Goal: Information Seeking & Learning: Find specific fact

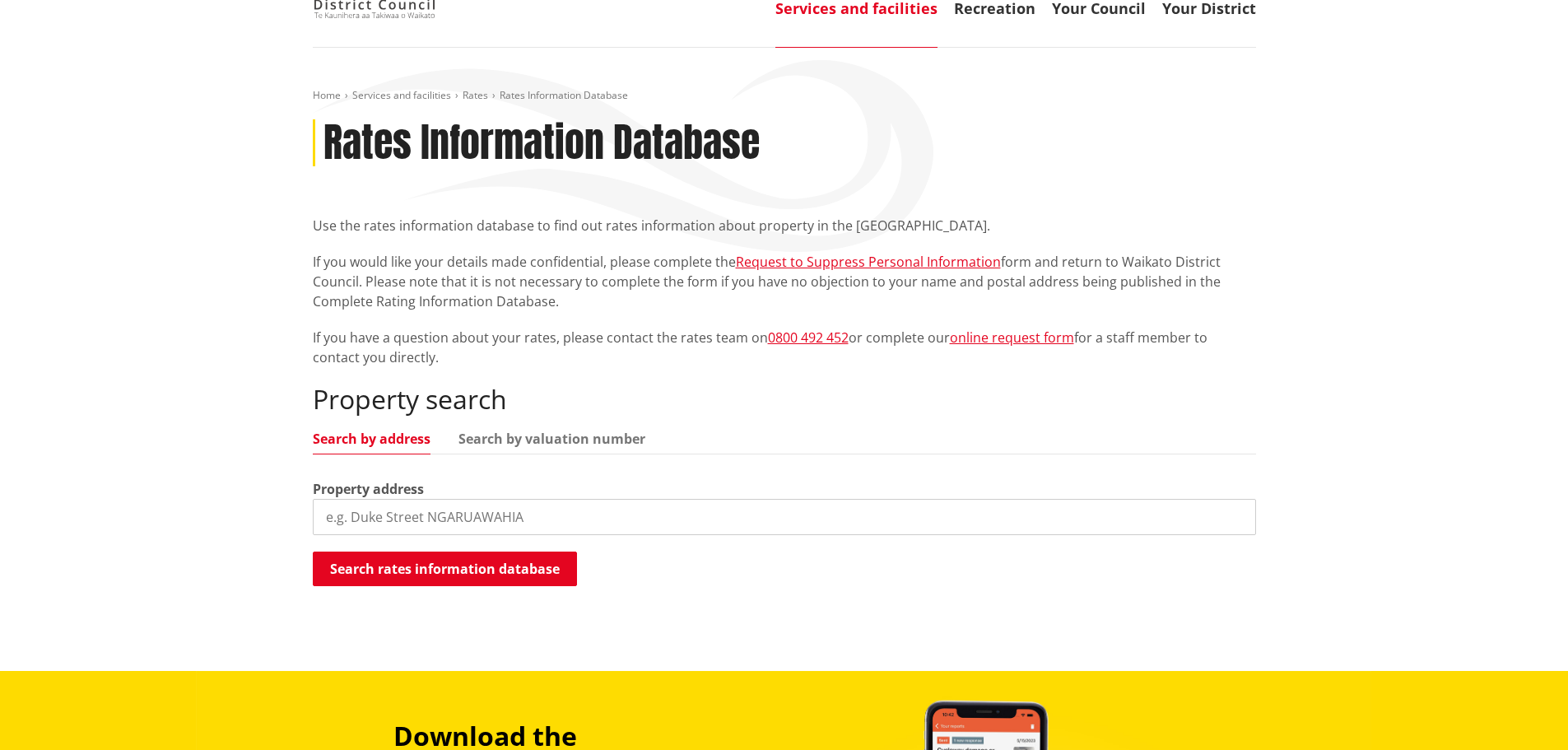
scroll to position [247, 0]
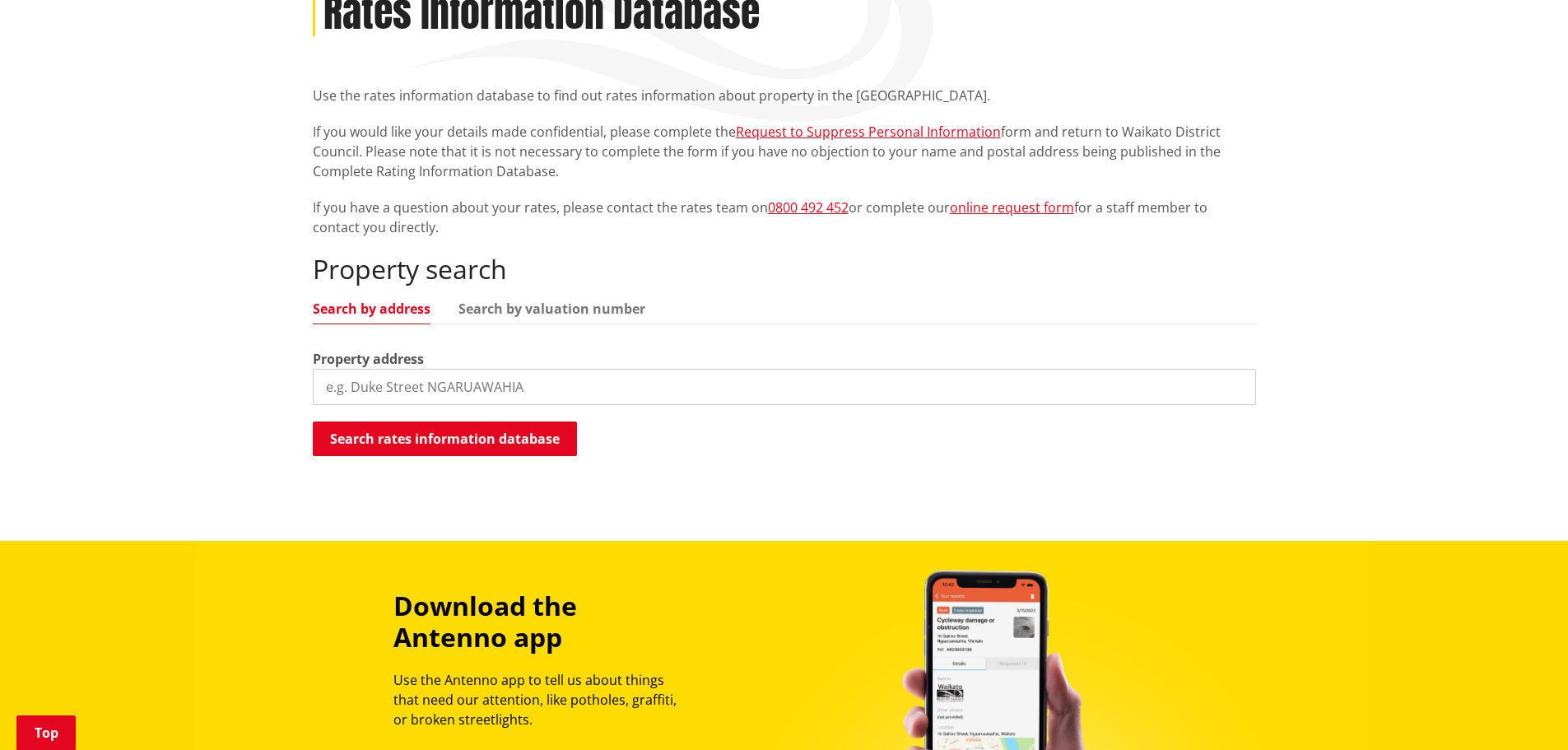
click at [527, 385] on input "search" at bounding box center [784, 387] width 943 height 36
click at [349, 392] on input "164" at bounding box center [784, 387] width 943 height 36
type input "1670 miranda roa"
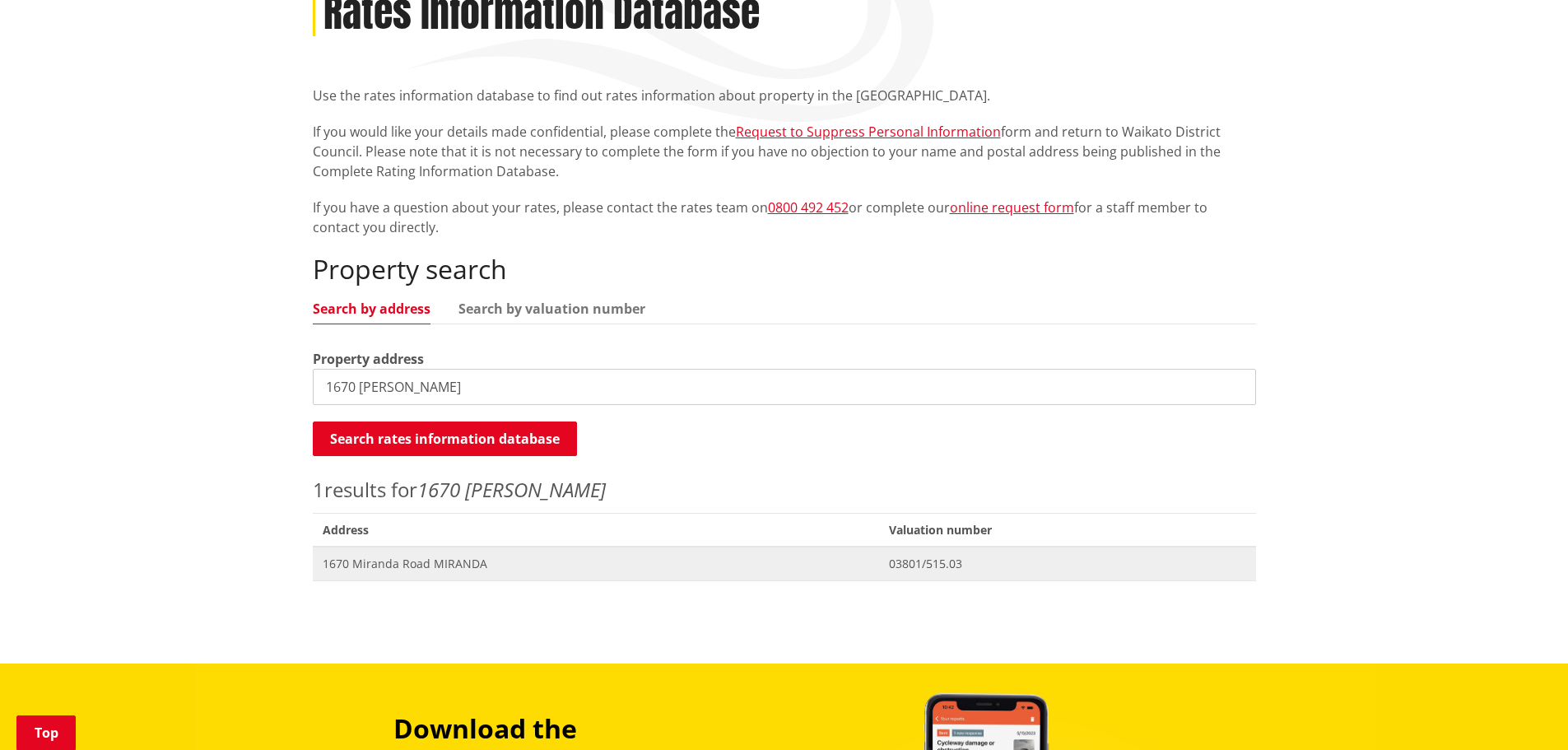
click at [441, 559] on span "1670 Miranda Road MIRANDA" at bounding box center [596, 564] width 546 height 17
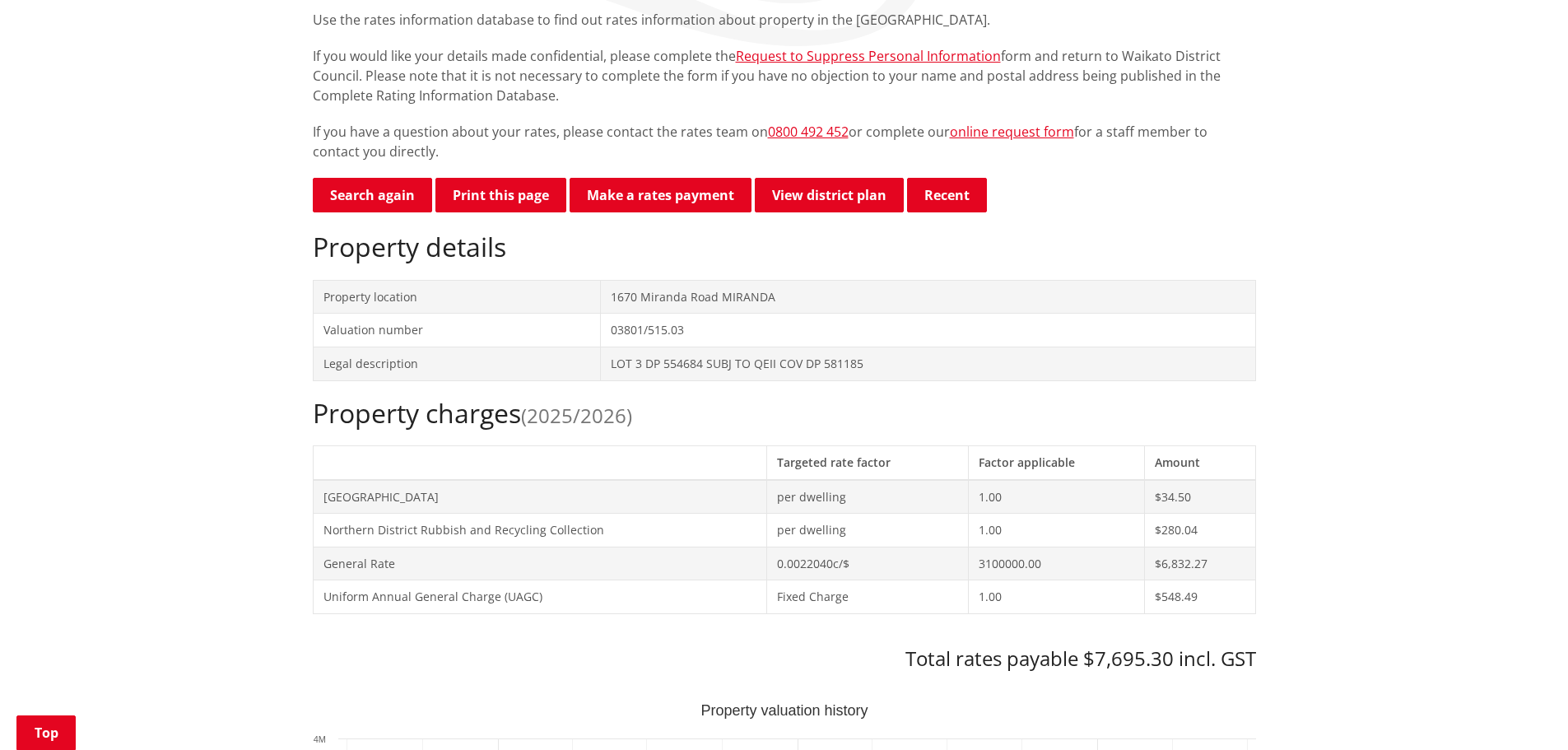
scroll to position [411, 0]
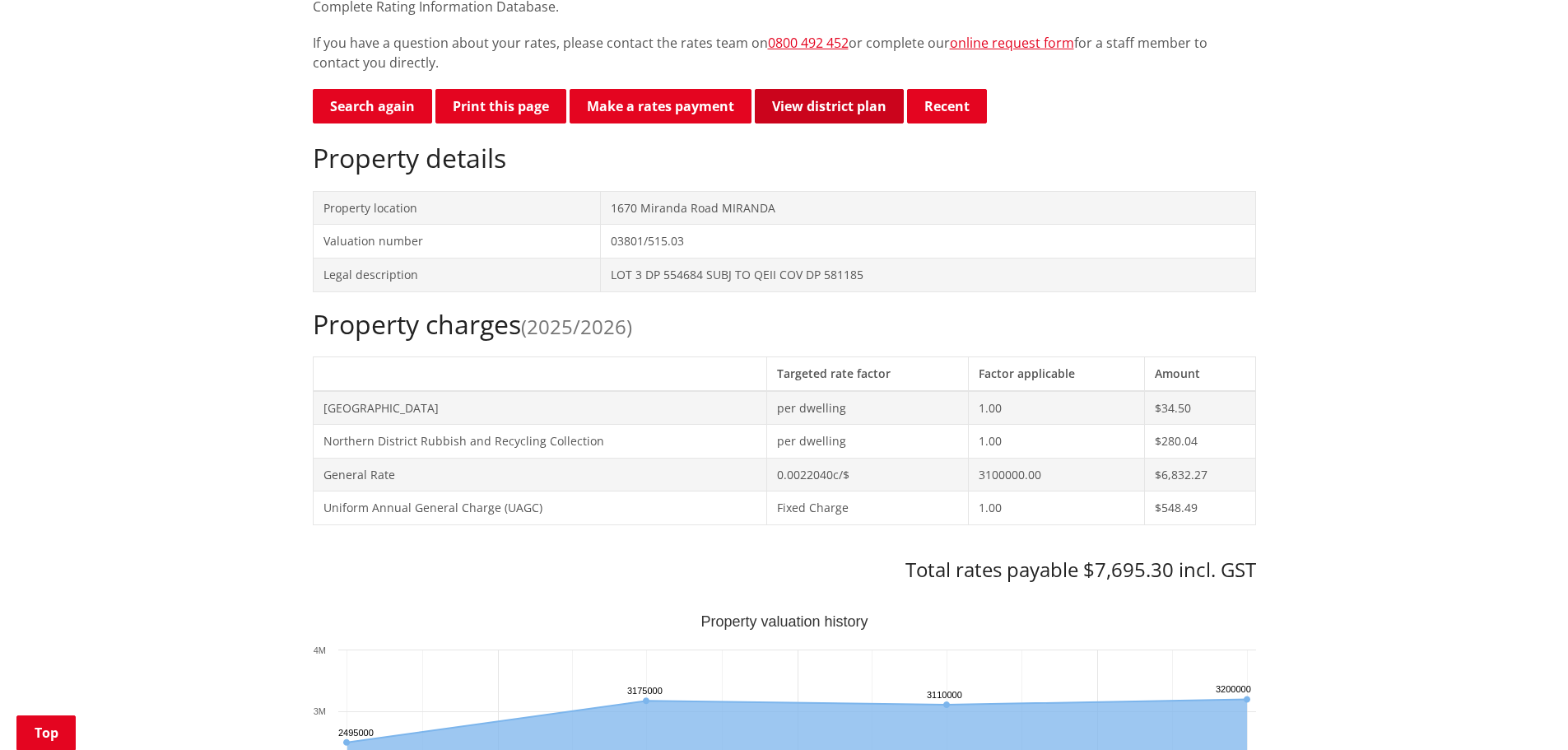
click at [852, 108] on link "View district plan" at bounding box center [829, 106] width 149 height 34
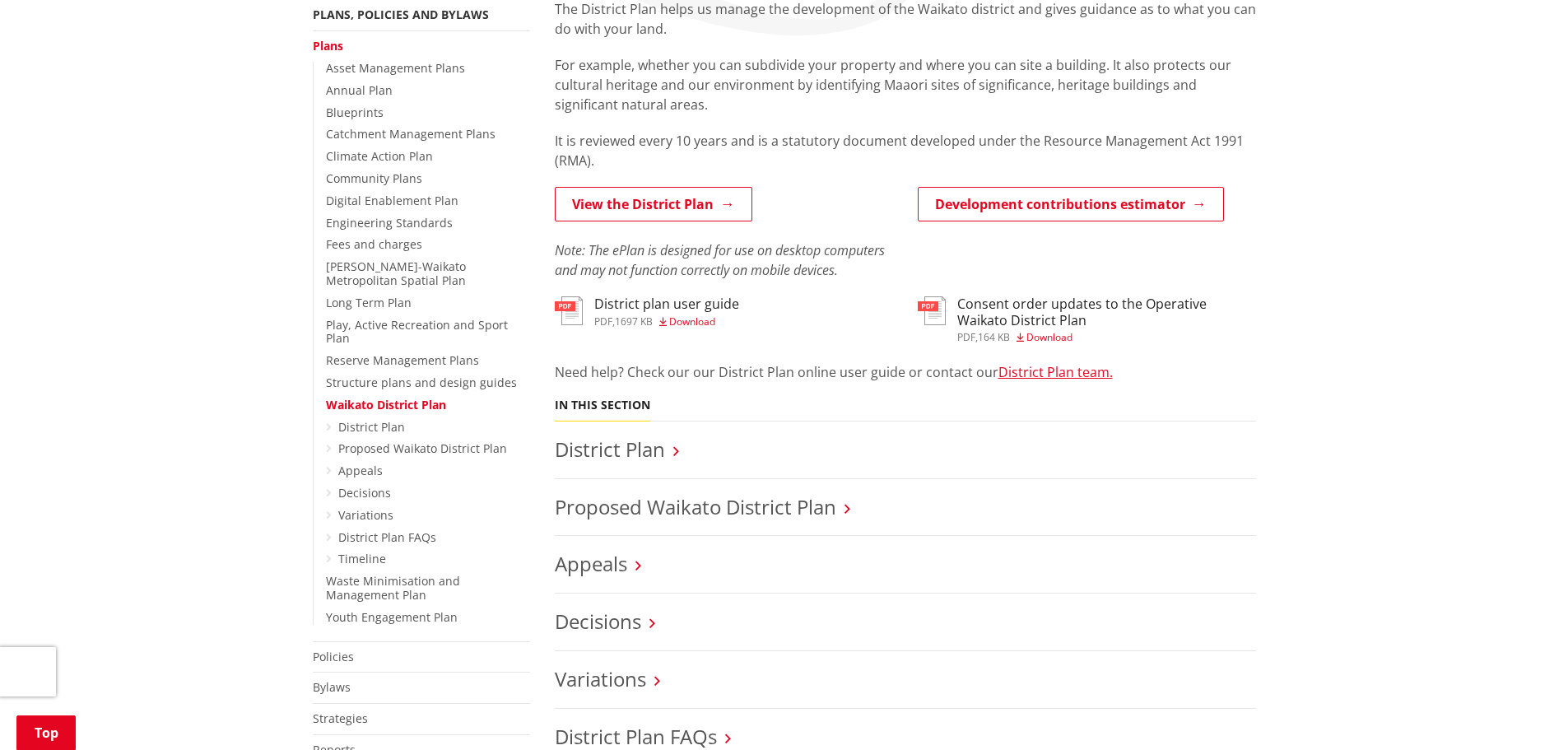
scroll to position [411, 0]
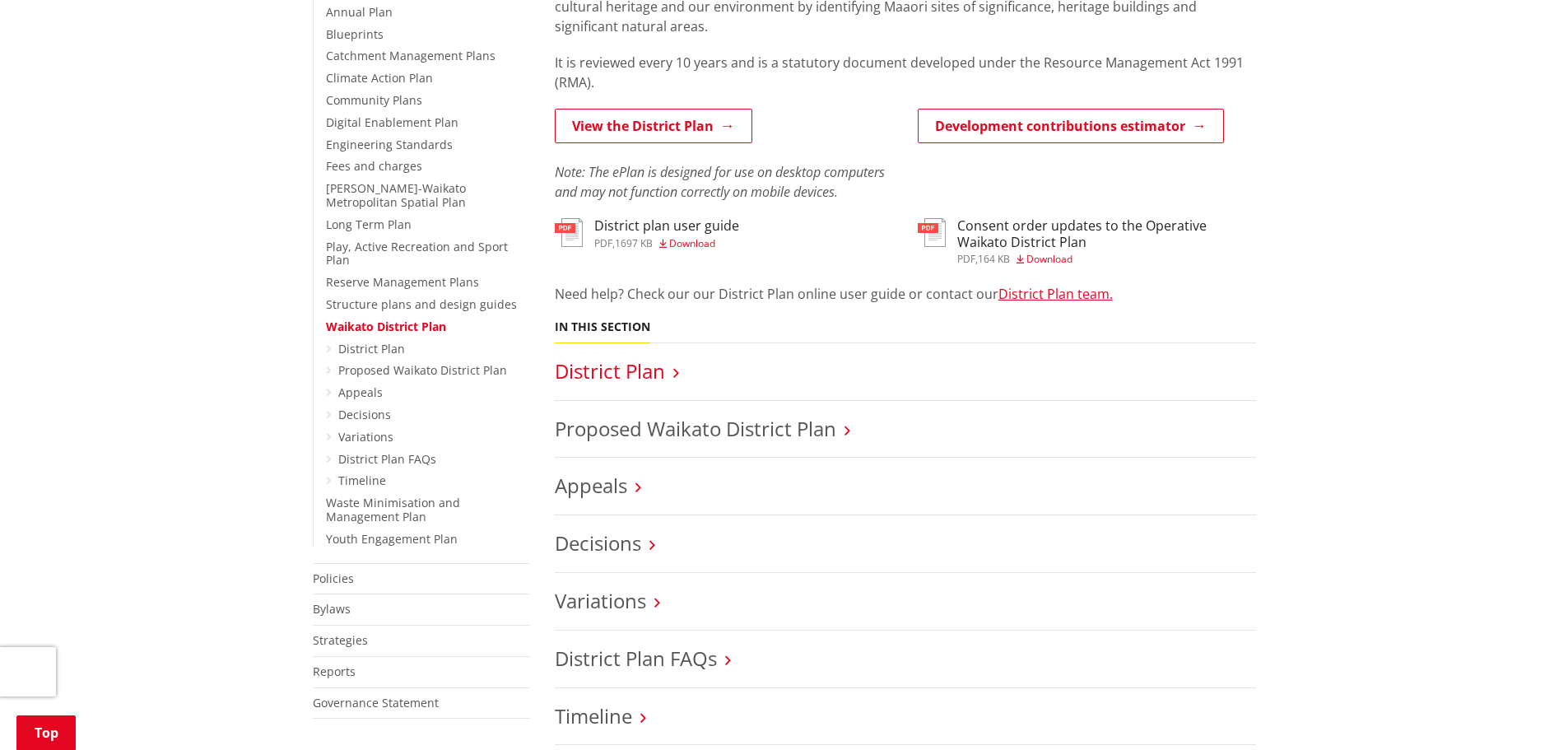
click at [633, 378] on link "District Plan" at bounding box center [610, 371] width 110 height 27
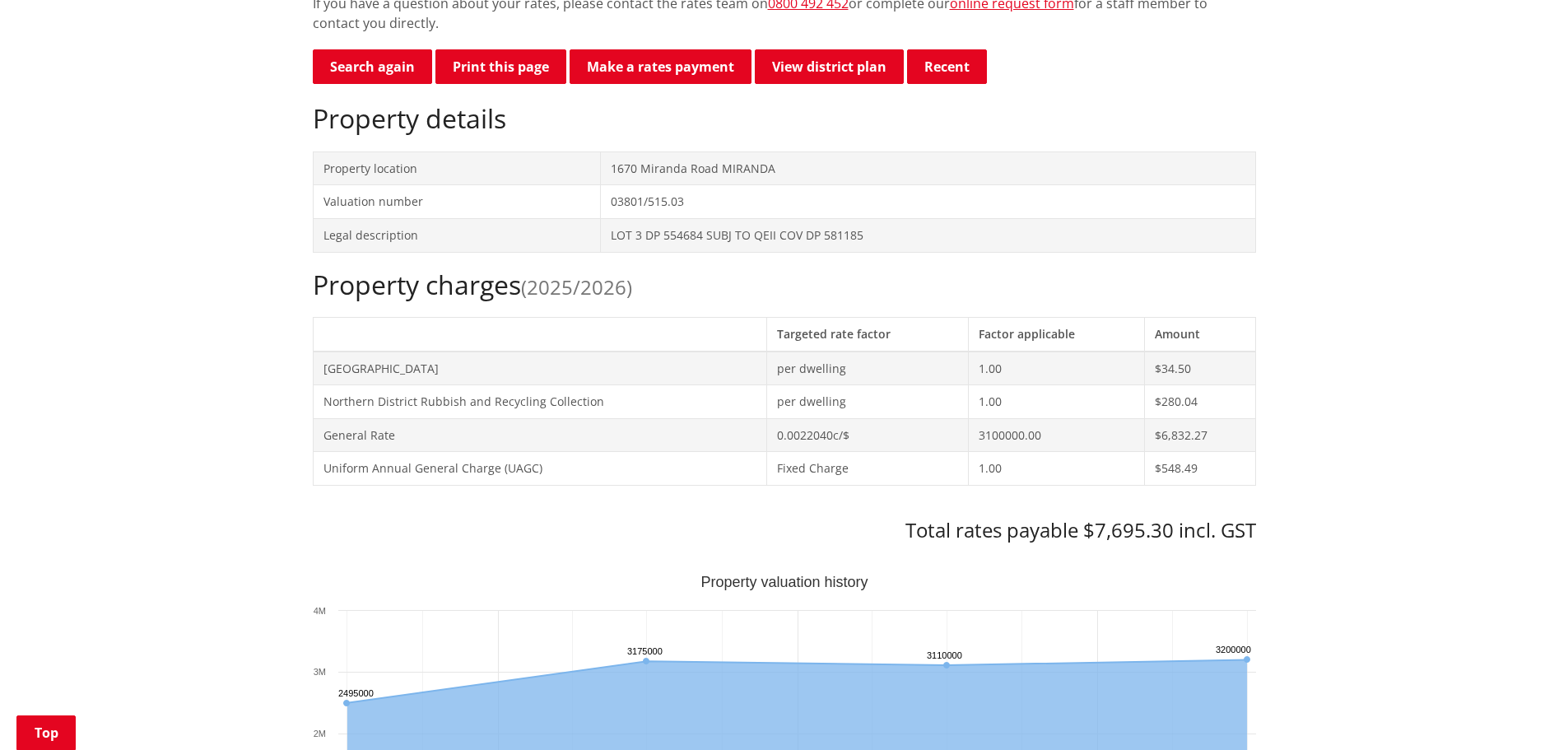
scroll to position [494, 0]
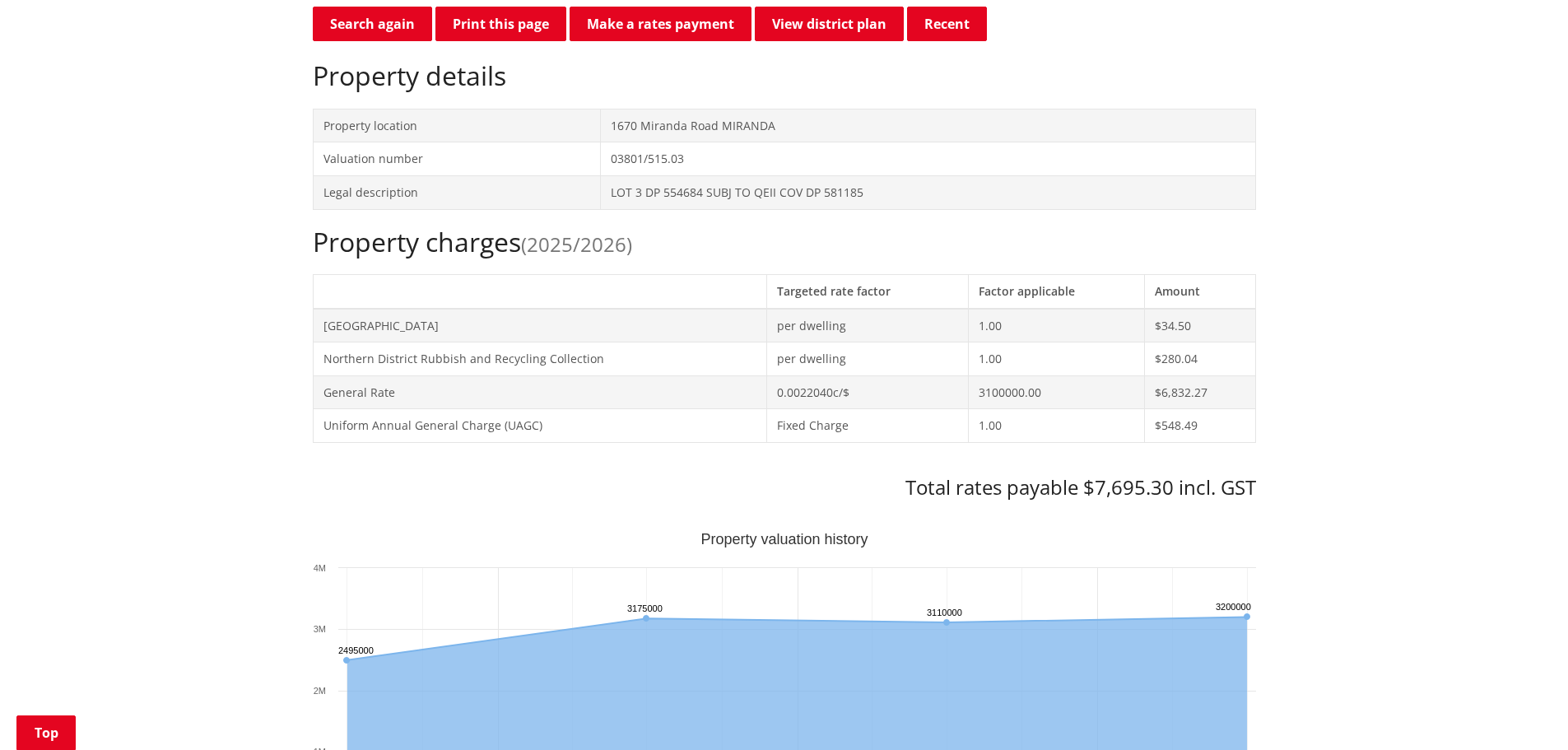
click at [991, 390] on td "3100000.00" at bounding box center [1056, 392] width 176 height 34
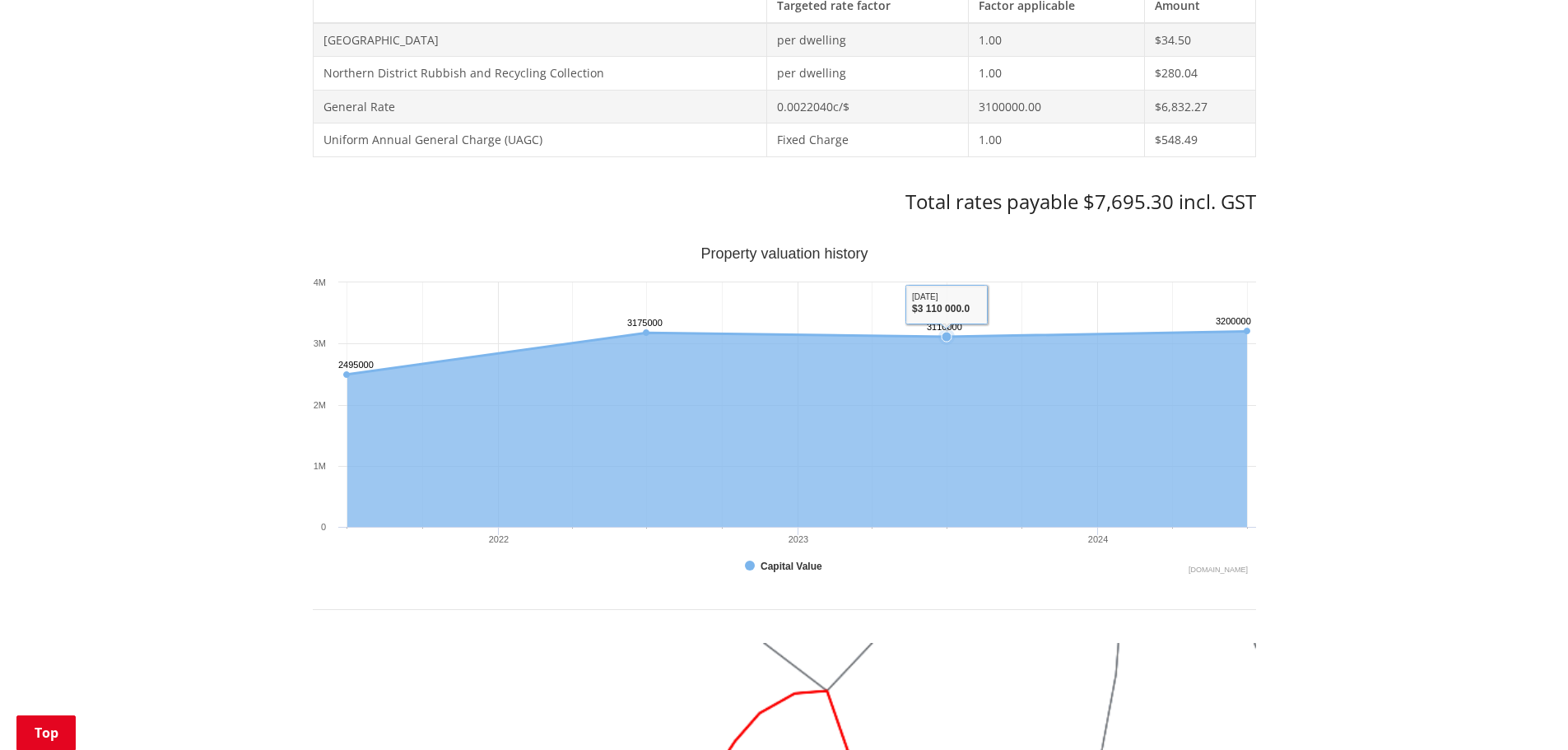
scroll to position [741, 0]
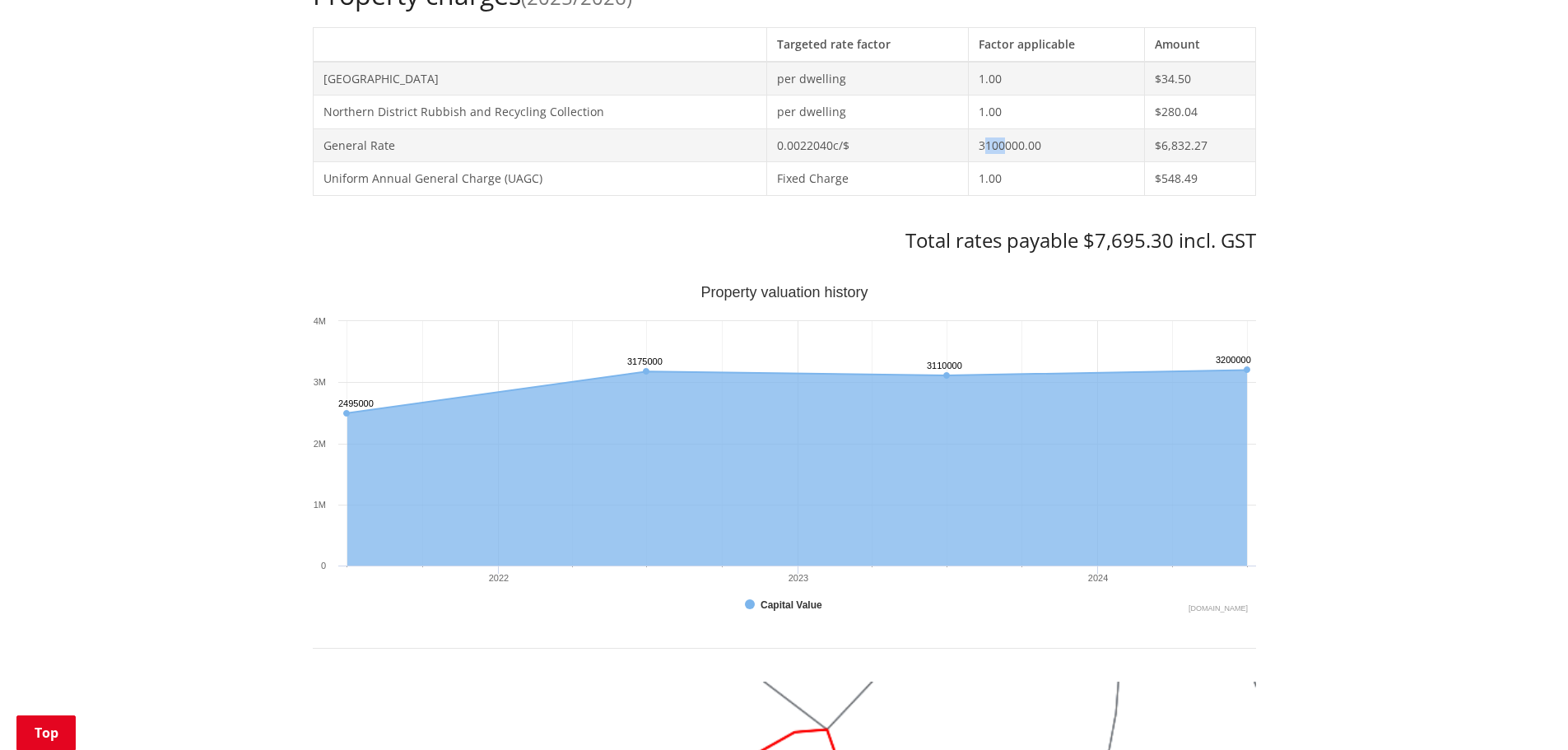
drag, startPoint x: 1000, startPoint y: 143, endPoint x: 979, endPoint y: 145, distance: 21.1
click at [979, 145] on td "3100000.00" at bounding box center [1056, 145] width 176 height 34
click at [997, 143] on td "3100000.00" at bounding box center [1056, 145] width 176 height 34
click at [990, 144] on td "3100000.00" at bounding box center [1056, 145] width 176 height 34
drag, startPoint x: 992, startPoint y: 144, endPoint x: 970, endPoint y: 144, distance: 22.0
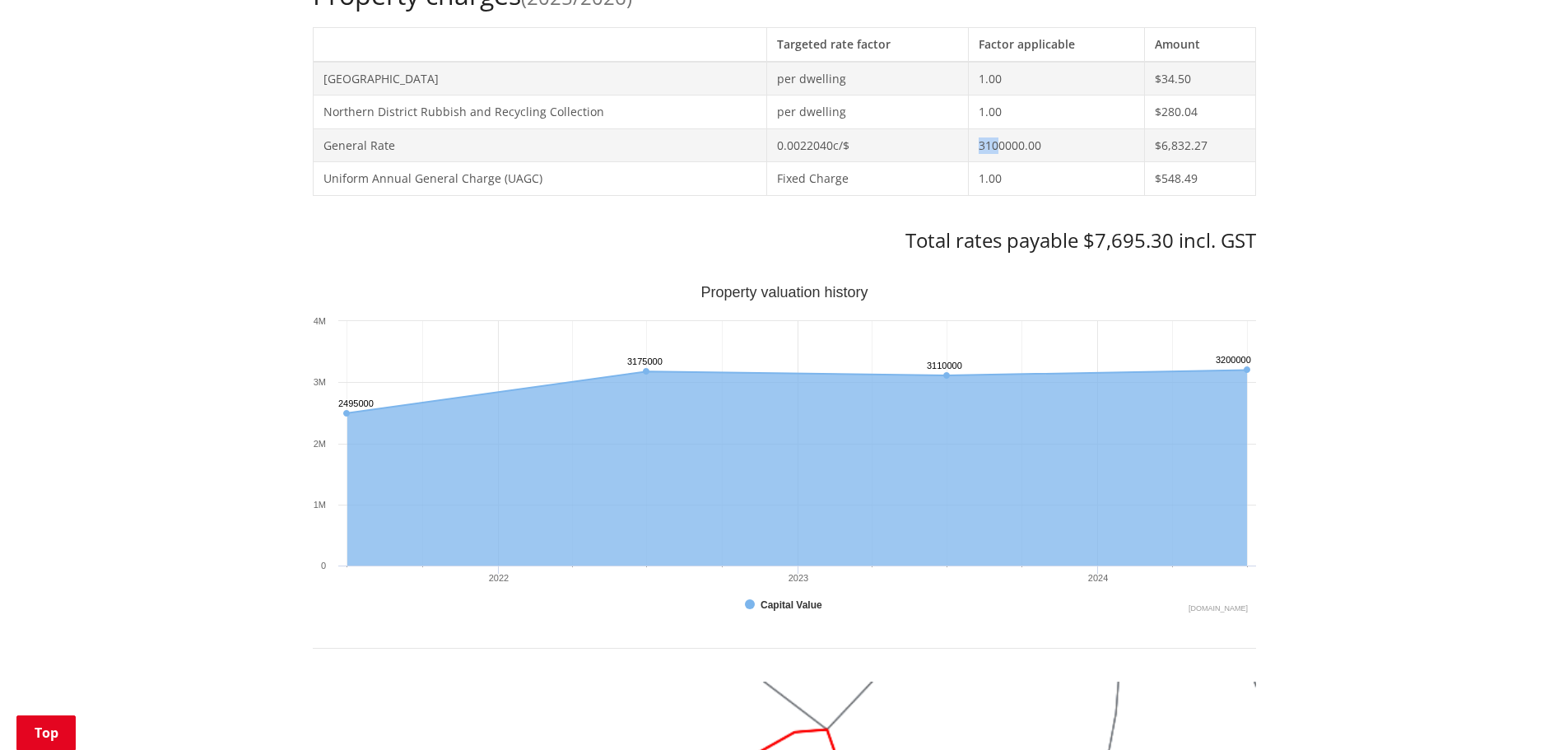
click at [970, 144] on td "3100000.00" at bounding box center [1056, 145] width 176 height 34
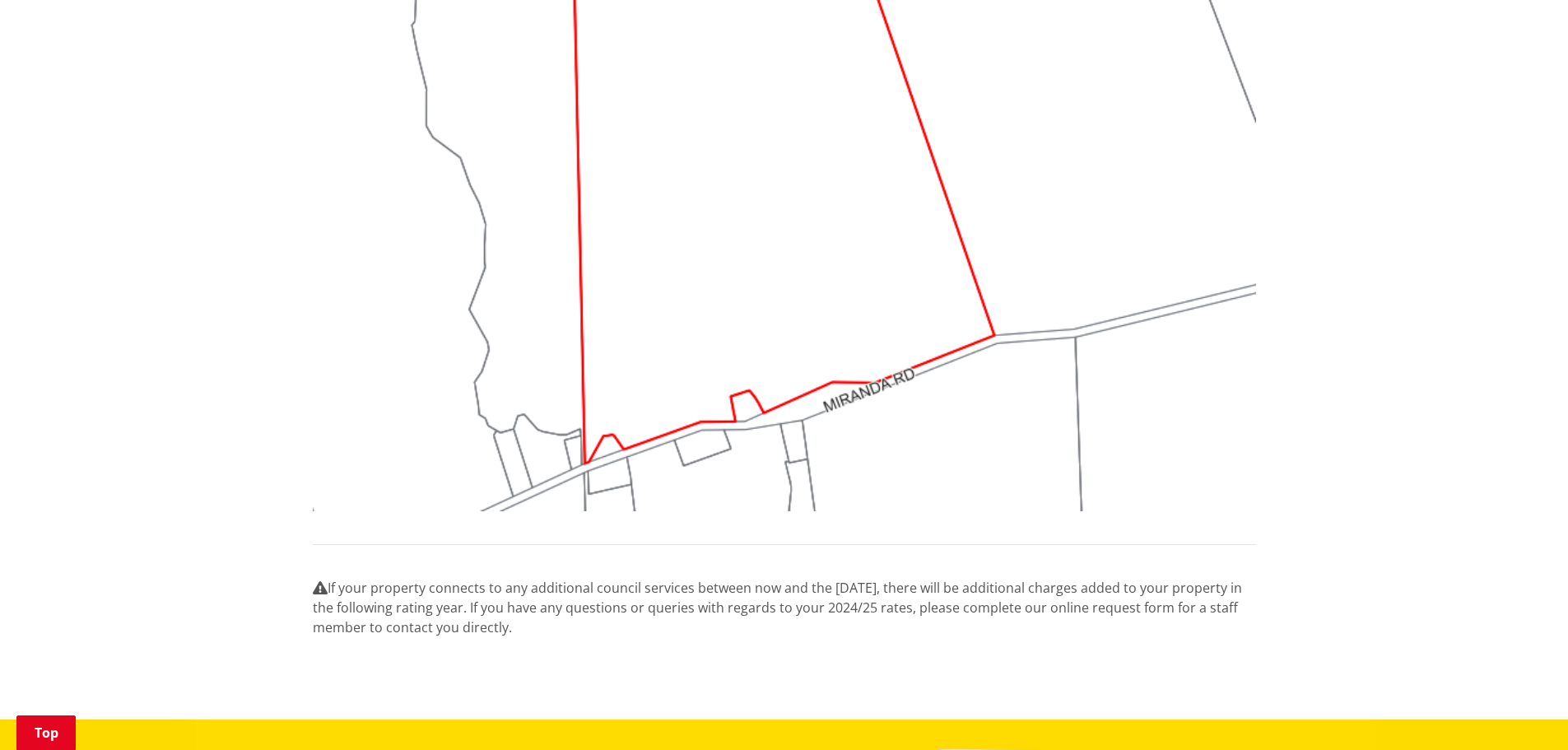
scroll to position [1564, 0]
